Goal: Information Seeking & Learning: Learn about a topic

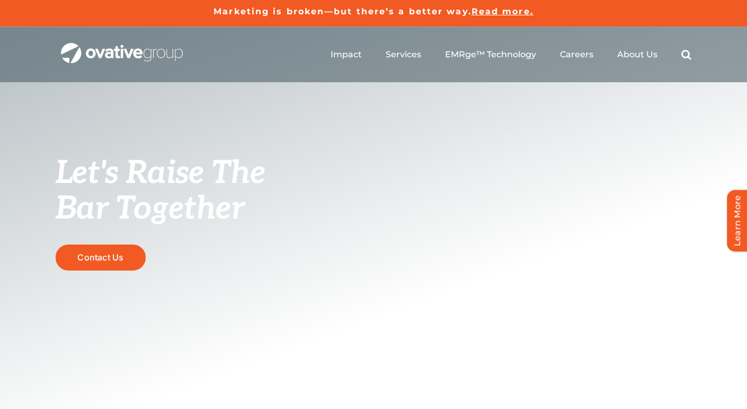
click at [507, 17] on h5 "Marketing is broken—but there’s a better way. Read more." at bounding box center [373, 11] width 747 height 13
click at [504, 13] on span "Read more." at bounding box center [503, 11] width 62 height 10
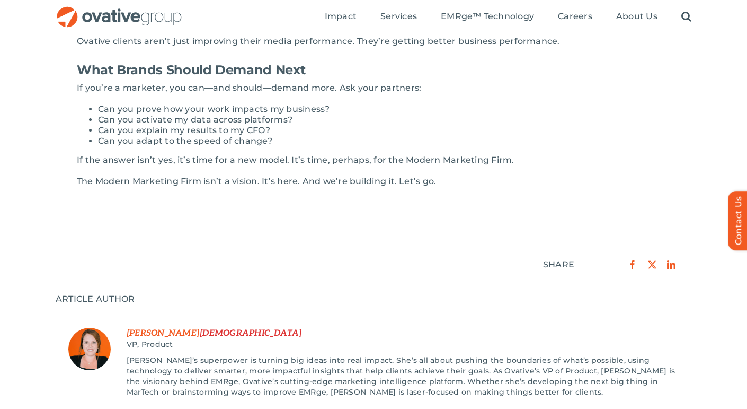
scroll to position [1284, 0]
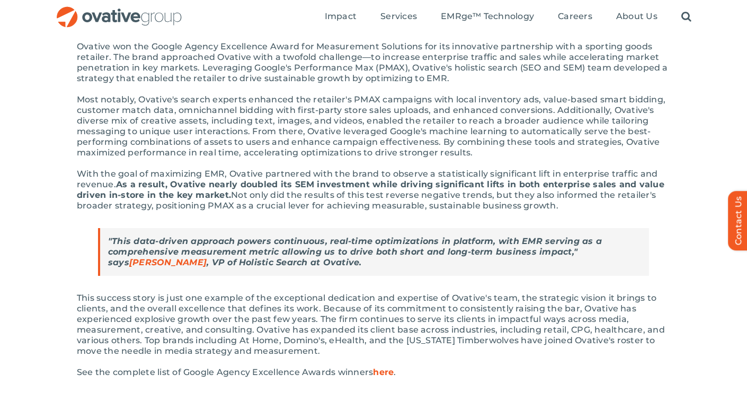
scroll to position [493, 0]
